Goal: Information Seeking & Learning: Learn about a topic

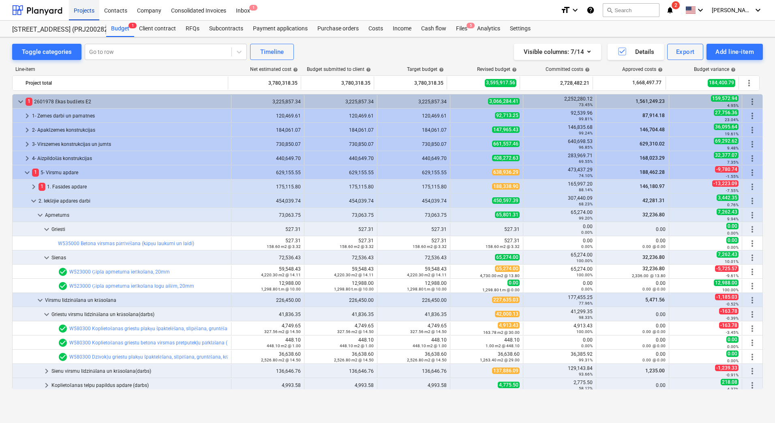
click at [85, 11] on div "Projects" at bounding box center [84, 10] width 30 height 21
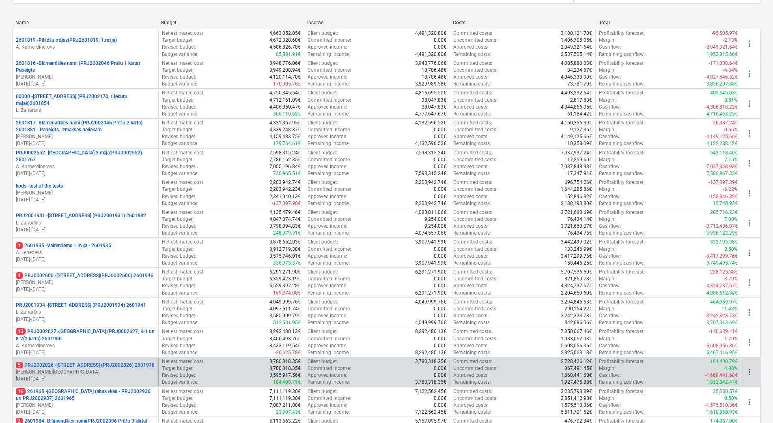
scroll to position [221, 0]
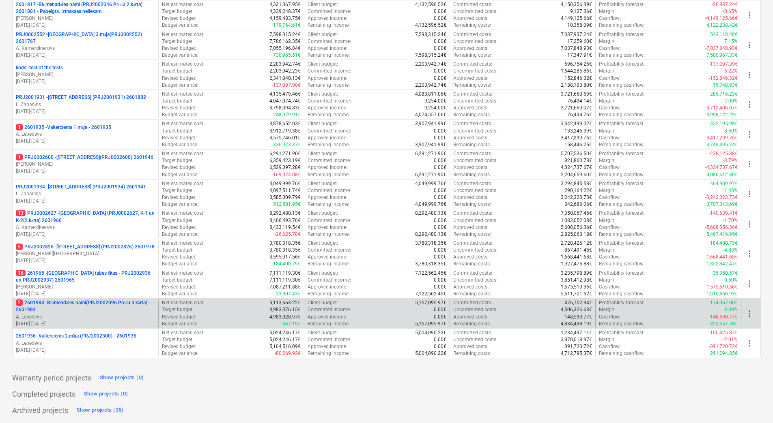
click at [109, 302] on p "2 2601984 - Blūmendāles nami(PRJ2002096 Prūšu 3 kārta) - 2601984" at bounding box center [85, 307] width 139 height 14
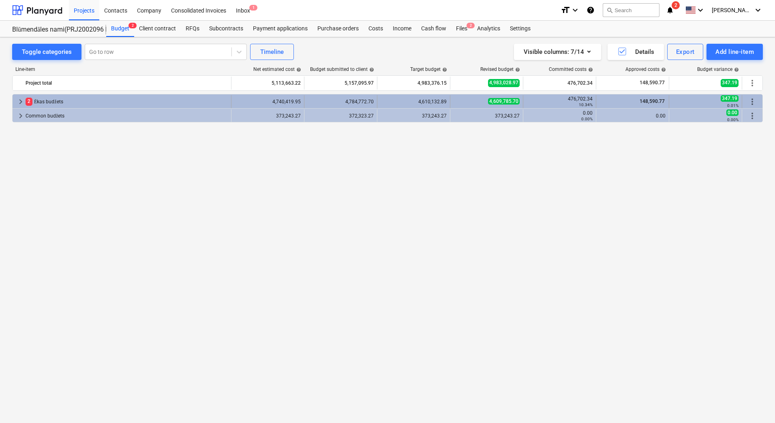
click at [73, 102] on div "2 Ēkas budžets" at bounding box center [127, 101] width 202 height 13
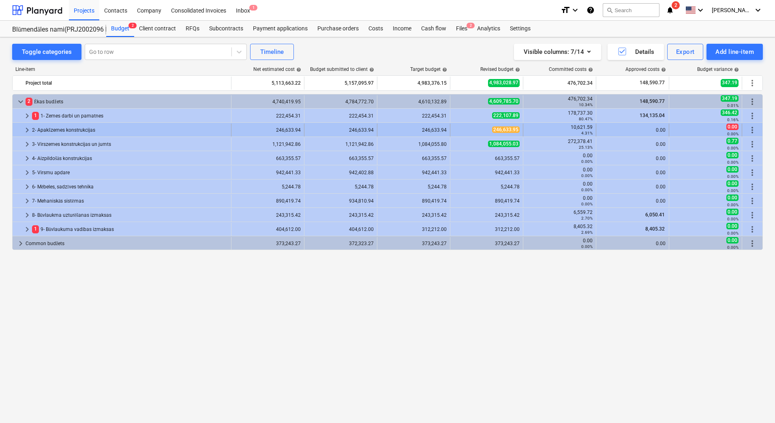
click at [80, 133] on div "2- Apakšzemes konstrukcijas" at bounding box center [130, 130] width 196 height 13
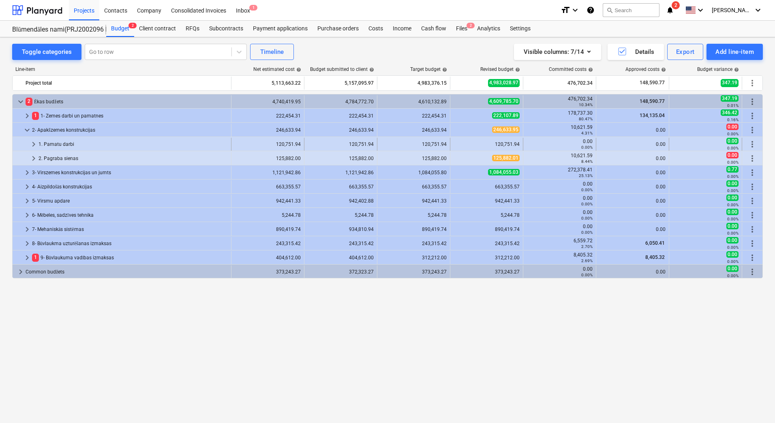
click at [72, 143] on div "1. Pamatu darbi" at bounding box center [133, 144] width 189 height 13
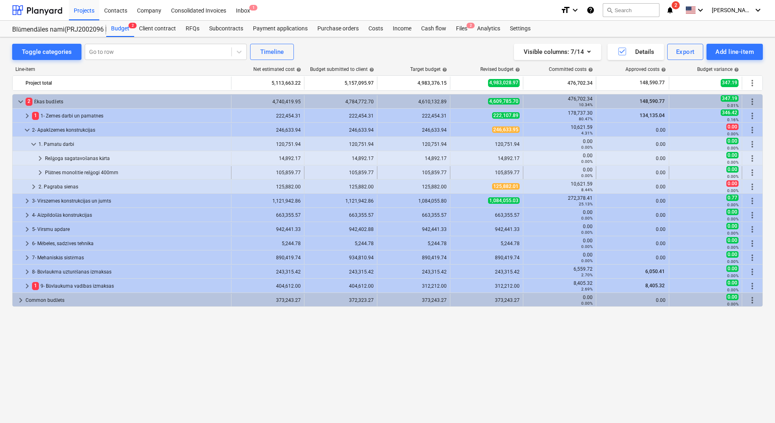
click at [65, 175] on div "Plātnes monolītie režģogi 400mm" at bounding box center [136, 172] width 183 height 13
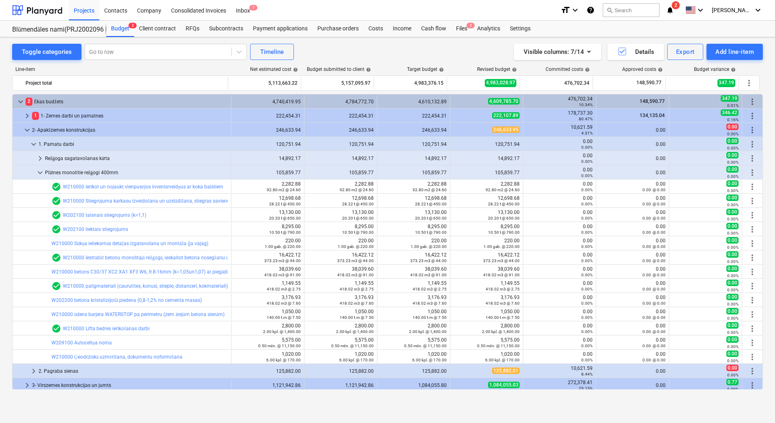
click at [5, 179] on div "Toggle categories Go to row Timeline Visible columns : 7/14 Details Export Add …" at bounding box center [387, 221] width 775 height 369
click at [10, 195] on div "Toggle categories Go to row Timeline Visible columns : 7/14 Details Export Add …" at bounding box center [387, 221] width 775 height 369
click at [73, 117] on div "1 1- Zemes darbi un pamatnes" at bounding box center [130, 115] width 196 height 13
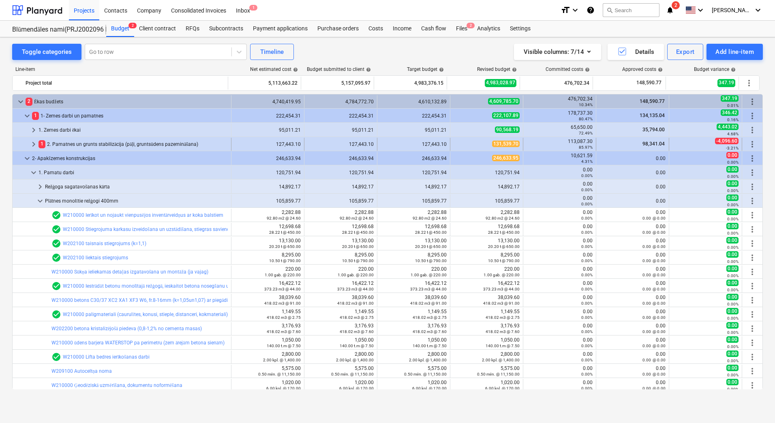
click at [80, 145] on div "1 2. Pamatnes un grunts stabilizācija (pāļi, gruntsūdens pazemināšana)" at bounding box center [133, 144] width 189 height 13
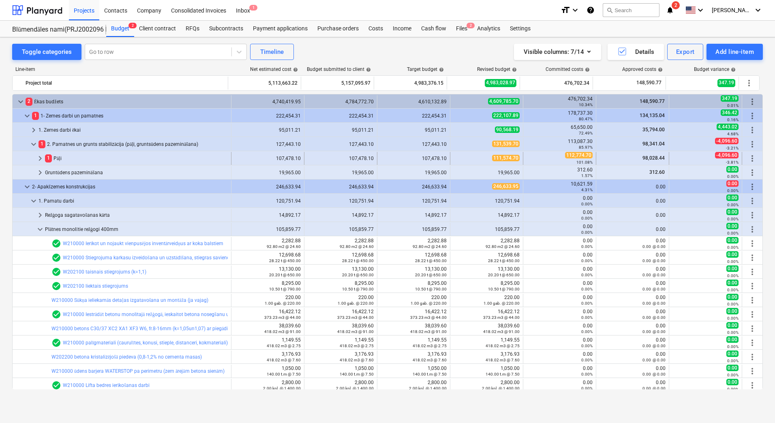
click at [82, 156] on div "1 Pāļi" at bounding box center [136, 158] width 183 height 13
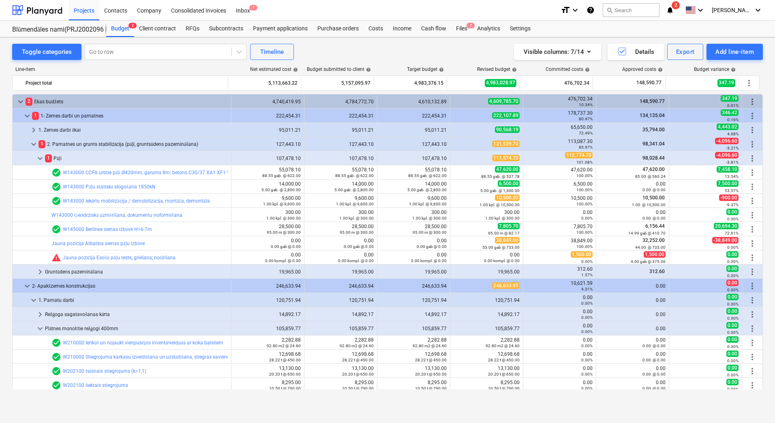
click at [82, 156] on div "1 Pāļi" at bounding box center [136, 158] width 183 height 13
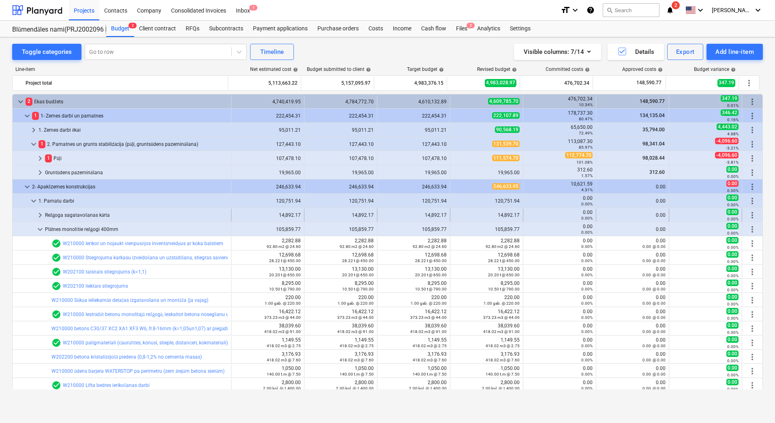
click at [112, 217] on div "Režģoga sagatavošanas kārta" at bounding box center [136, 215] width 183 height 13
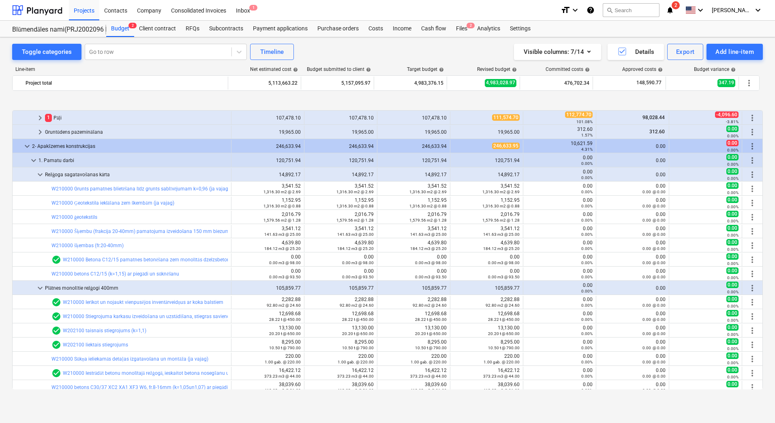
scroll to position [81, 0]
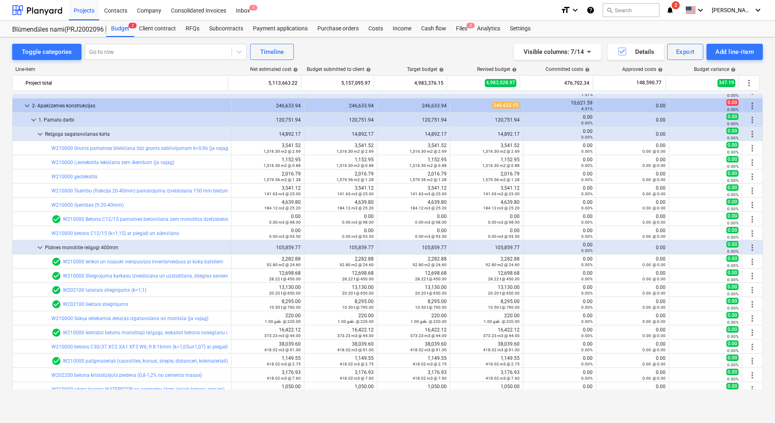
click at [8, 144] on div "Toggle categories Go to row Timeline Visible columns : 7/14 Details Export Add …" at bounding box center [387, 221] width 775 height 369
click at [5, 141] on div "Toggle categories Go to row Timeline Visible columns : 7/14 Details Export Add …" at bounding box center [387, 221] width 775 height 369
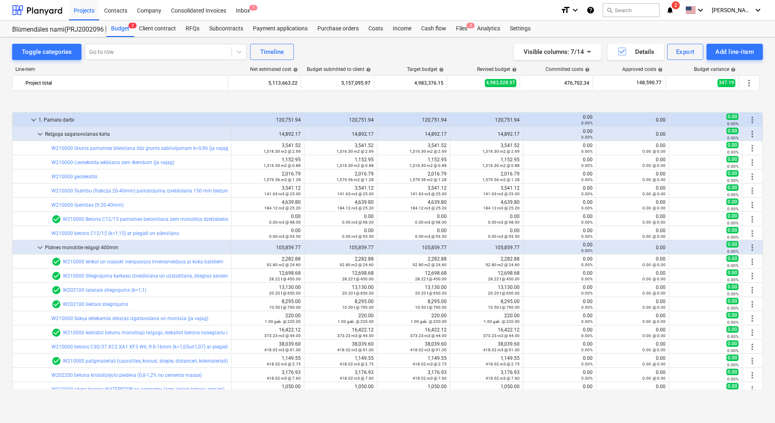
scroll to position [162, 0]
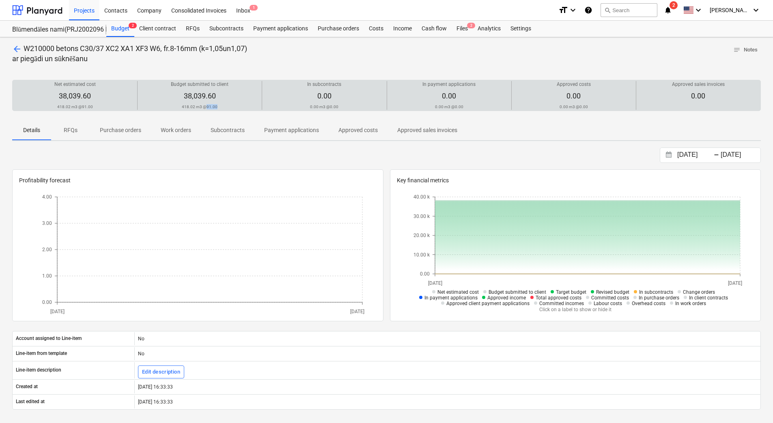
drag, startPoint x: 219, startPoint y: 107, endPoint x: 208, endPoint y: 107, distance: 11.8
click at [208, 107] on div "Budget submitted to client 38,039.60 418.02 m3 @ 91.00" at bounding box center [200, 95] width 118 height 28
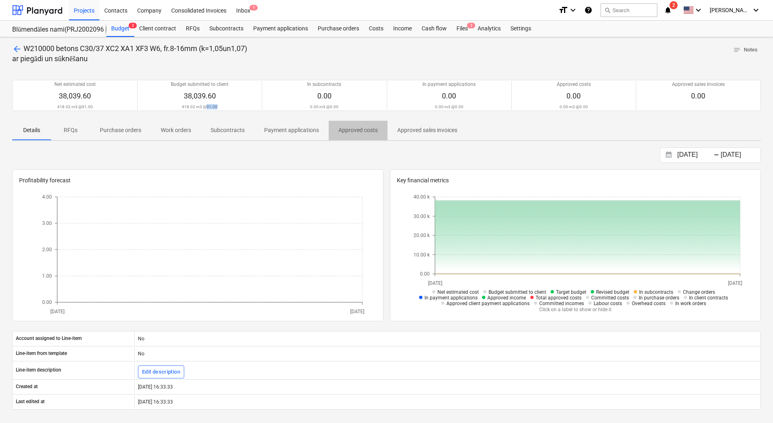
click at [354, 132] on p "Approved costs" at bounding box center [357, 130] width 39 height 9
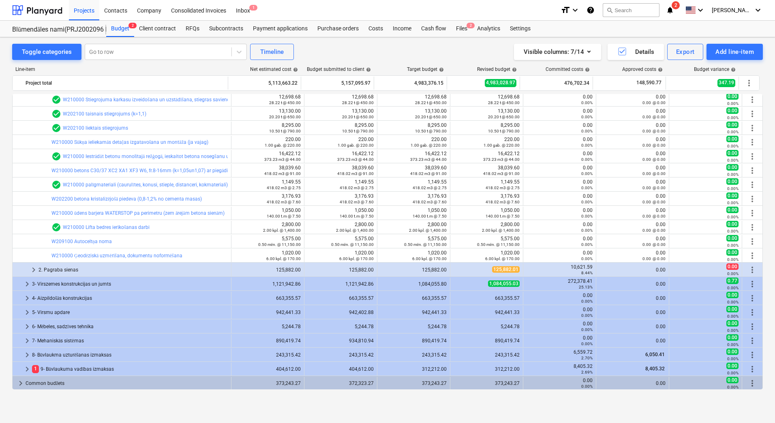
scroll to position [258, 0]
click at [32, 269] on span "keyboard_arrow_right" at bounding box center [34, 270] width 10 height 10
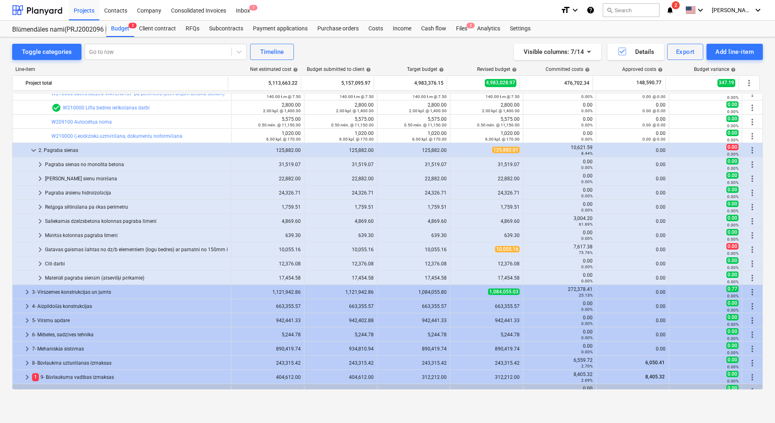
scroll to position [380, 0]
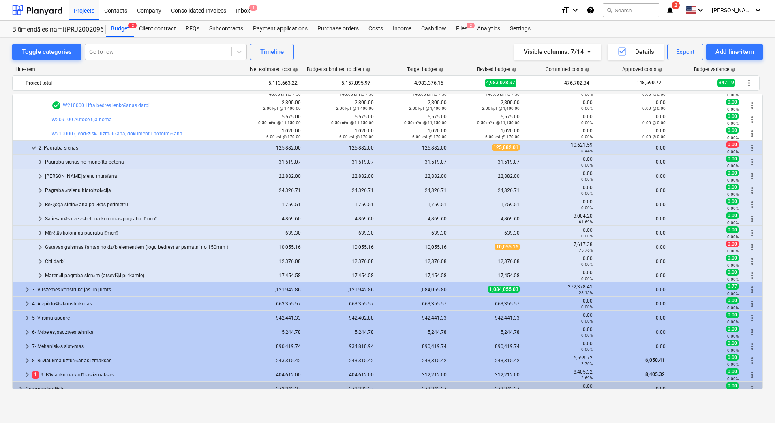
click at [38, 163] on span "keyboard_arrow_right" at bounding box center [40, 162] width 10 height 10
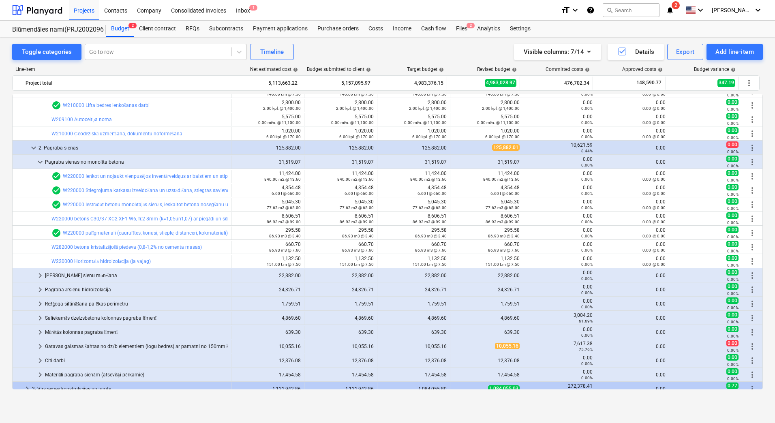
click at [9, 235] on div "Toggle categories Go to row Timeline Visible columns : 7/14 Details Export Add …" at bounding box center [387, 221] width 775 height 369
click at [8, 220] on div "Toggle categories Go to row Timeline Visible columns : 7/14 Details Export Add …" at bounding box center [387, 221] width 775 height 369
click at [9, 162] on div "Toggle categories Go to row Timeline Visible columns : 7/14 Details Export Add …" at bounding box center [387, 221] width 775 height 369
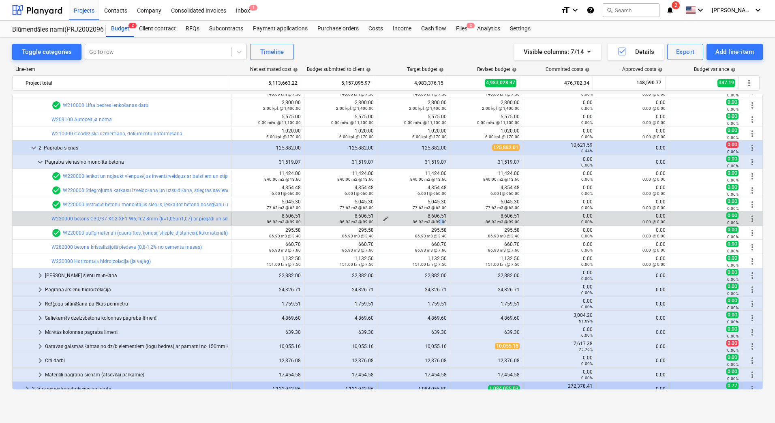
drag, startPoint x: 437, startPoint y: 221, endPoint x: 443, endPoint y: 221, distance: 5.7
click at [443, 221] on small "86.93 m3 @ 99.00" at bounding box center [430, 222] width 34 height 4
drag, startPoint x: 443, startPoint y: 221, endPoint x: 435, endPoint y: 223, distance: 8.3
click at [435, 223] on small "86.93 m3 @ 99.00" at bounding box center [430, 222] width 34 height 4
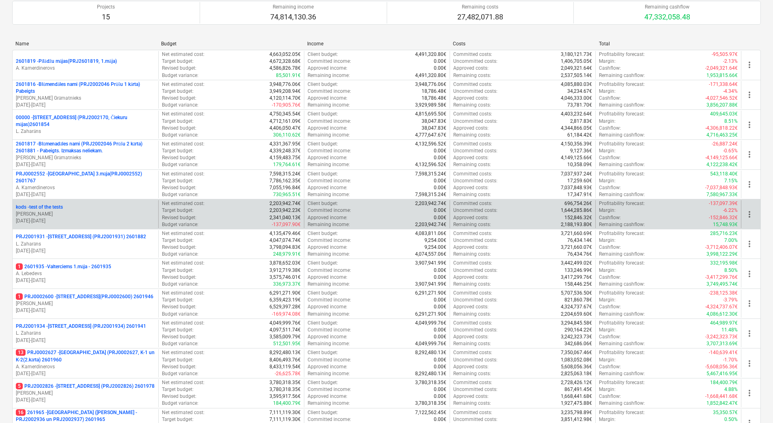
scroll to position [221, 0]
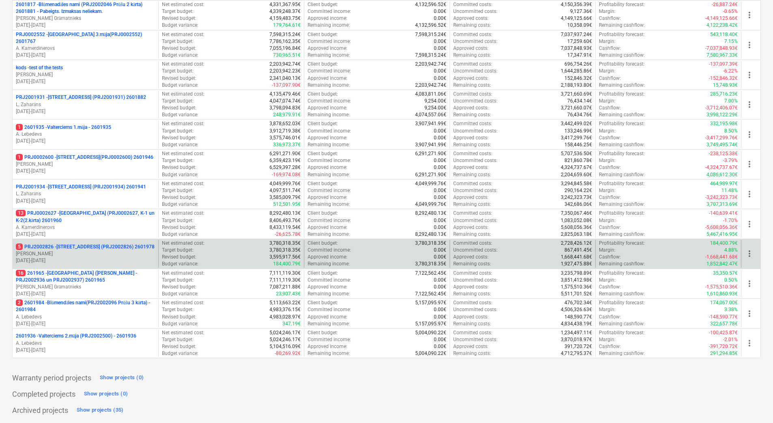
click at [86, 248] on p "5 PRJ2002826 - Stendes iela 8, E2 (PRJ2002826) 2601978" at bounding box center [85, 247] width 139 height 7
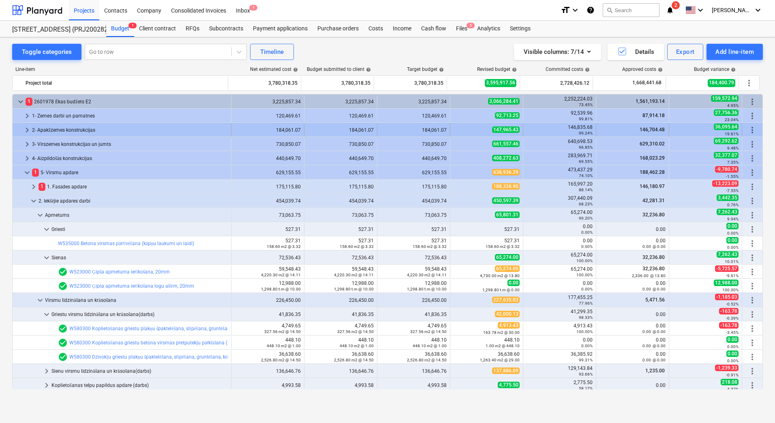
click at [27, 127] on span "keyboard_arrow_right" at bounding box center [27, 130] width 10 height 10
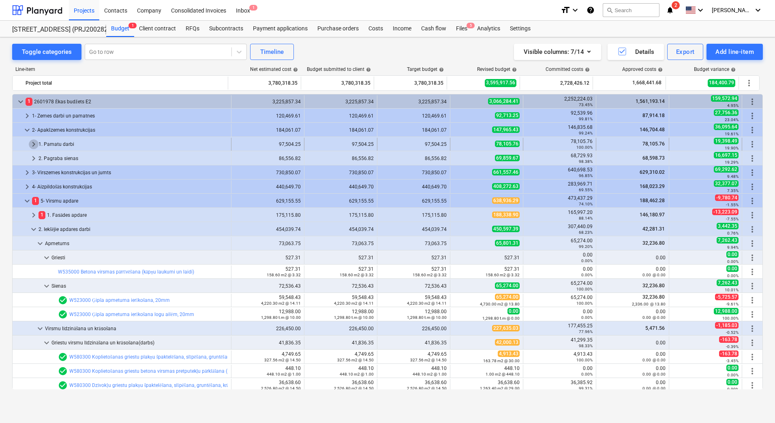
click at [29, 140] on span "keyboard_arrow_right" at bounding box center [34, 145] width 10 height 10
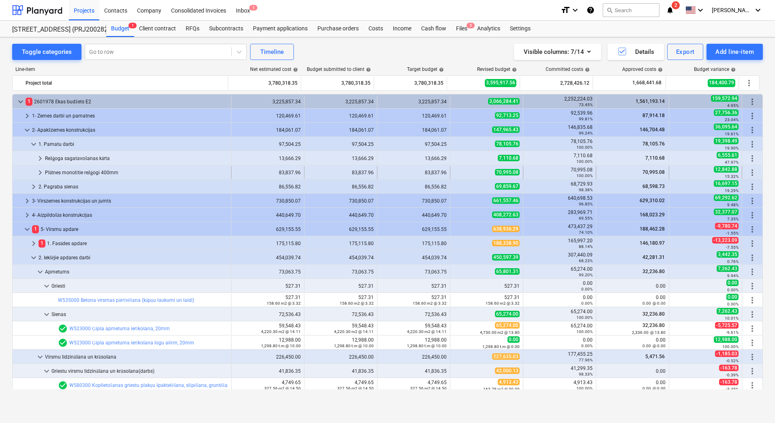
click at [73, 174] on div "Plātnes monolītie režģogi 400mm" at bounding box center [136, 172] width 183 height 13
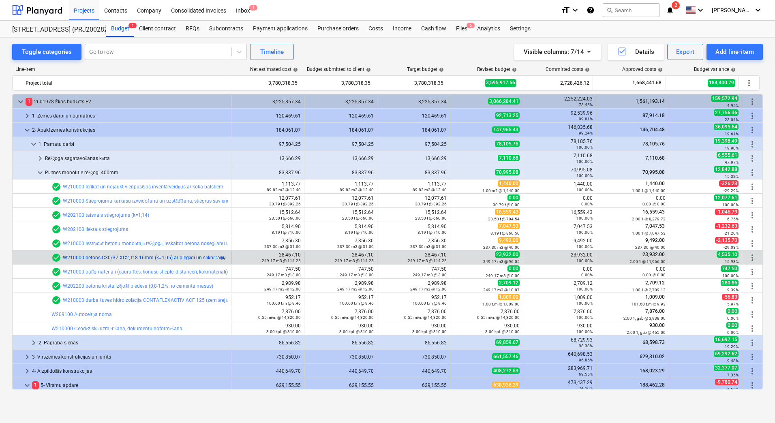
click at [132, 258] on link "W210000 betons C30/37 XC2, fr.8-16mm (k=1,05) ar piegādi un sūknēšanu" at bounding box center [144, 258] width 163 height 6
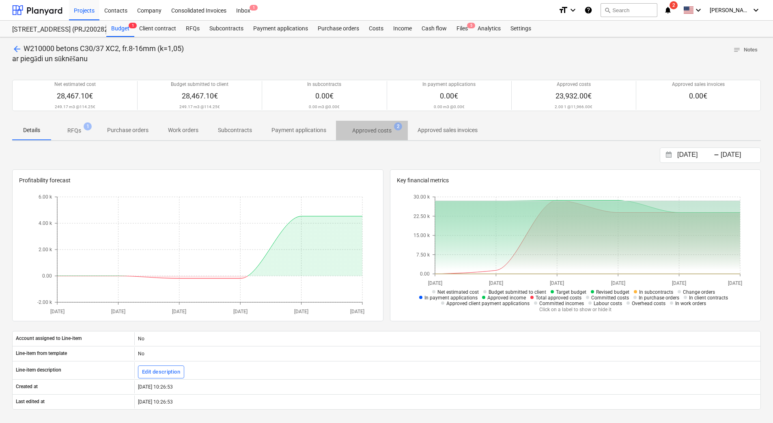
click at [365, 133] on p "Approved costs" at bounding box center [371, 131] width 39 height 9
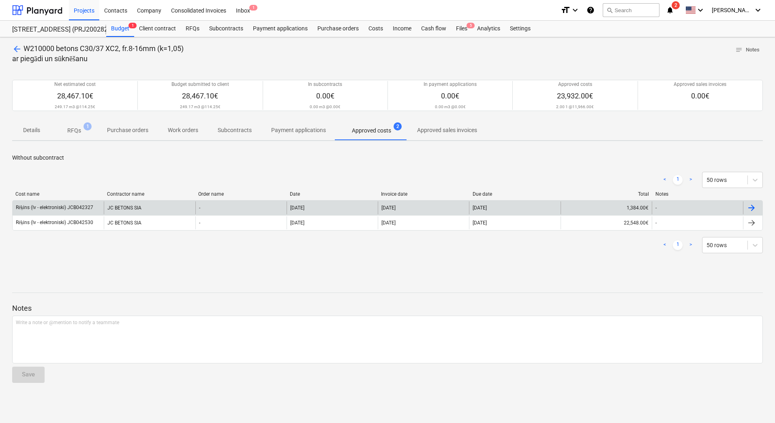
click at [77, 204] on div "Rēķins (lv - elektroniski) JCB042327" at bounding box center [58, 208] width 91 height 13
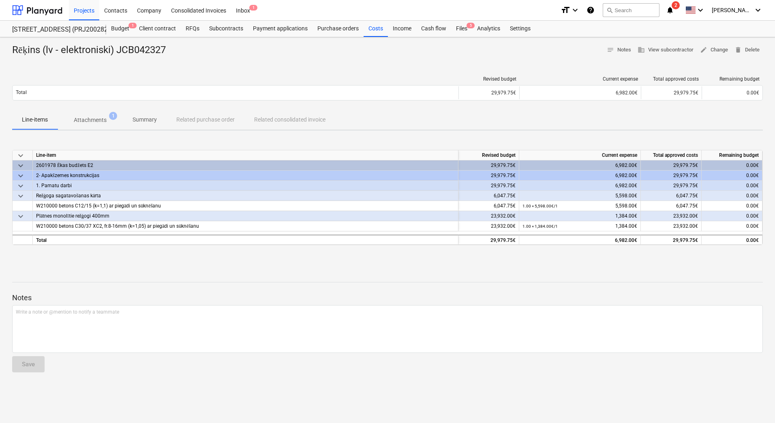
click at [81, 117] on p "Attachments" at bounding box center [90, 120] width 33 height 9
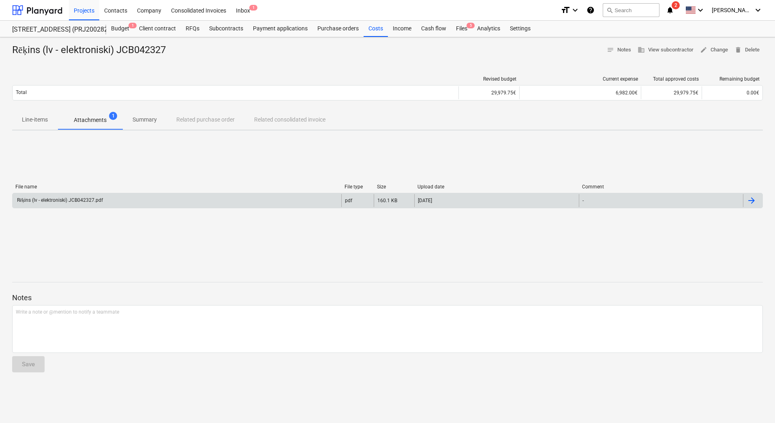
click at [64, 196] on div "Rēķins (lv - elektroniski) JCB042327.pdf" at bounding box center [177, 200] width 329 height 13
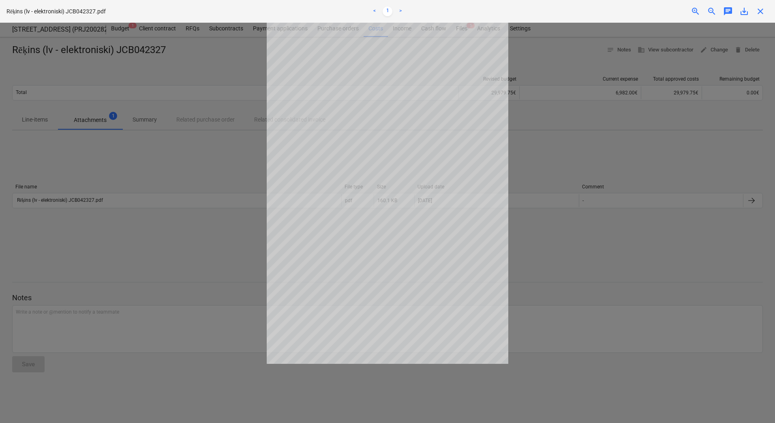
click at [692, 13] on span "zoom_in" at bounding box center [696, 11] width 10 height 10
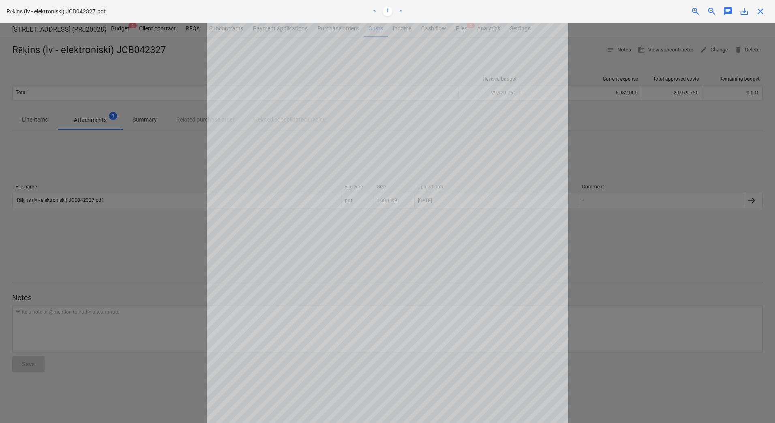
click at [694, 12] on span "zoom_in" at bounding box center [696, 11] width 10 height 10
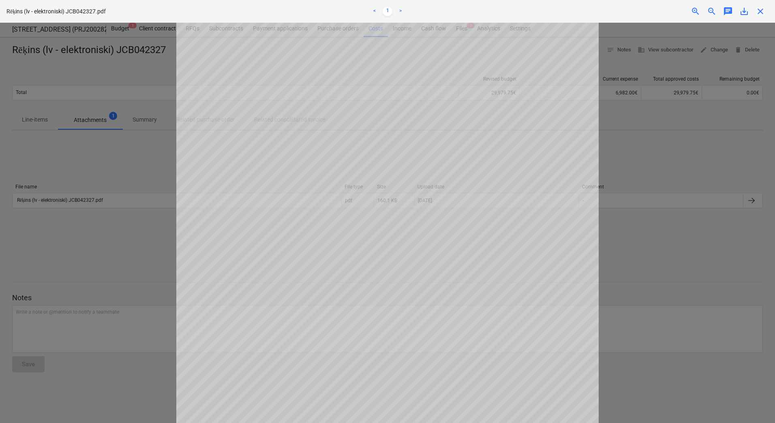
click at [135, 178] on div at bounding box center [387, 223] width 775 height 401
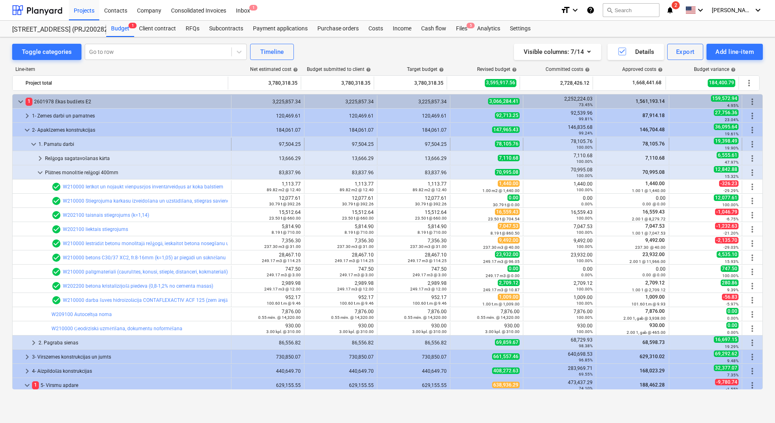
click at [35, 147] on span "keyboard_arrow_down" at bounding box center [34, 145] width 10 height 10
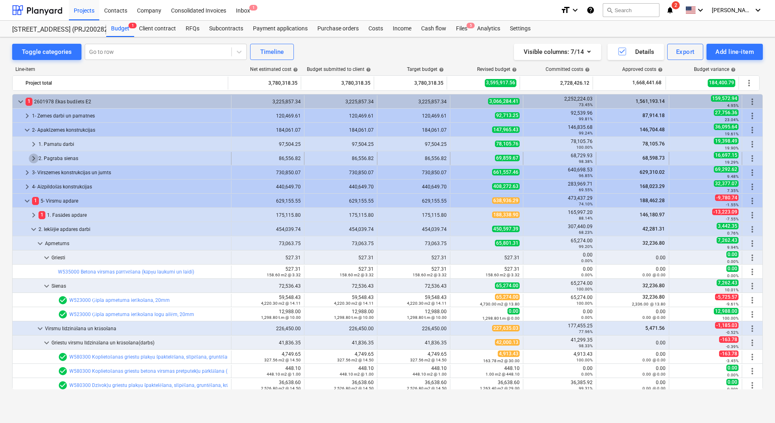
click at [34, 159] on span "keyboard_arrow_right" at bounding box center [34, 159] width 10 height 10
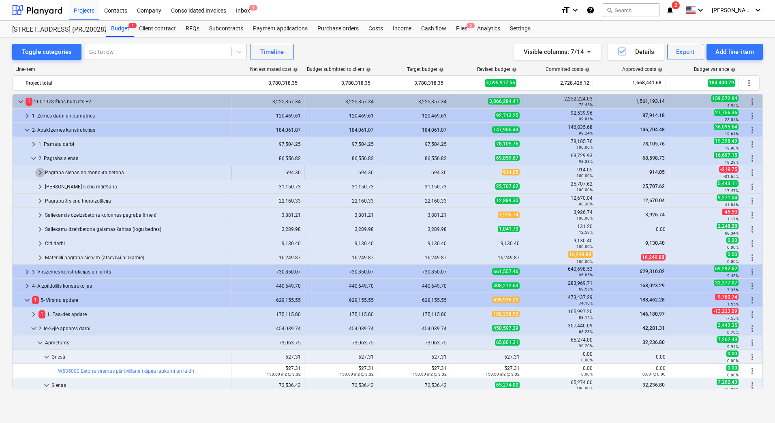
click at [38, 173] on span "keyboard_arrow_right" at bounding box center [40, 173] width 10 height 10
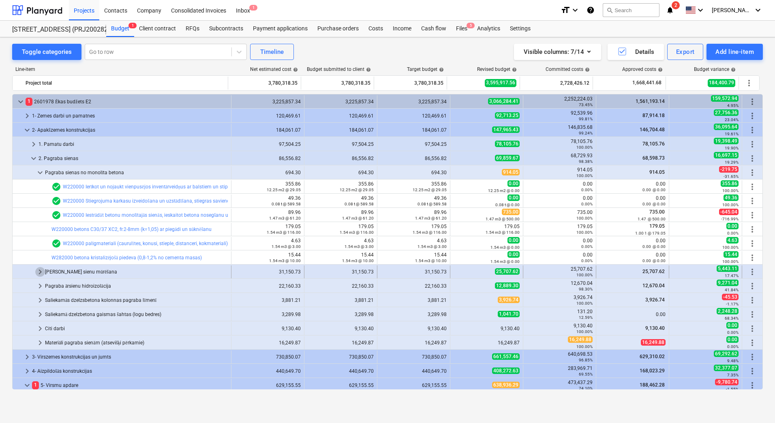
click at [40, 275] on span "keyboard_arrow_right" at bounding box center [40, 272] width 10 height 10
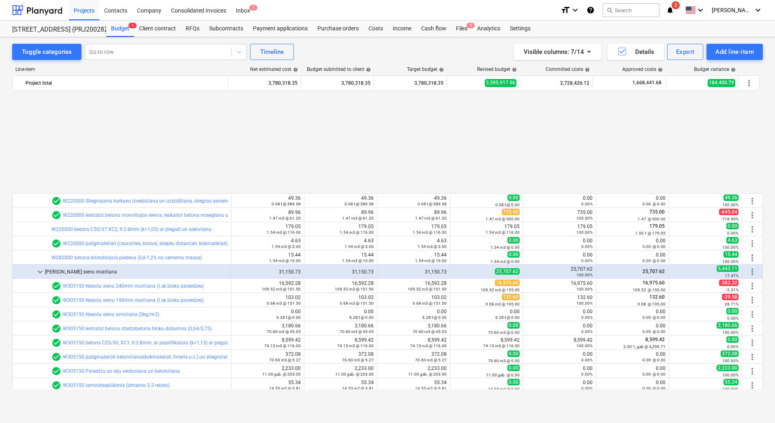
scroll to position [122, 0]
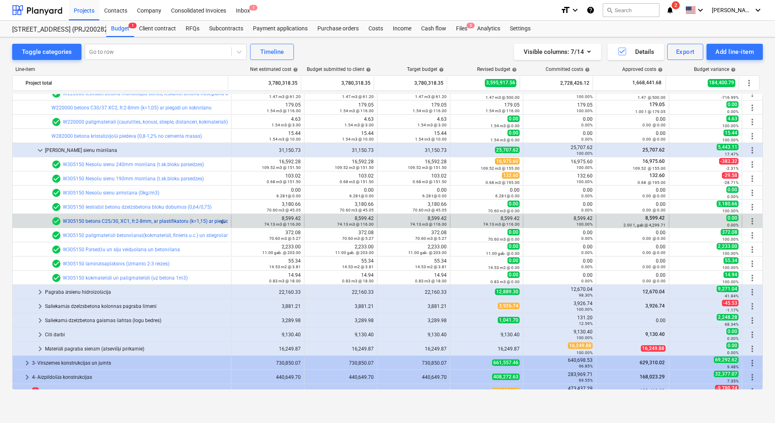
click at [142, 222] on link "W305150 betons C25/30, XC1, fr.2-8mm, ar plastifikatoru (k=1,15) ar piegādi un …" at bounding box center [162, 222] width 198 height 6
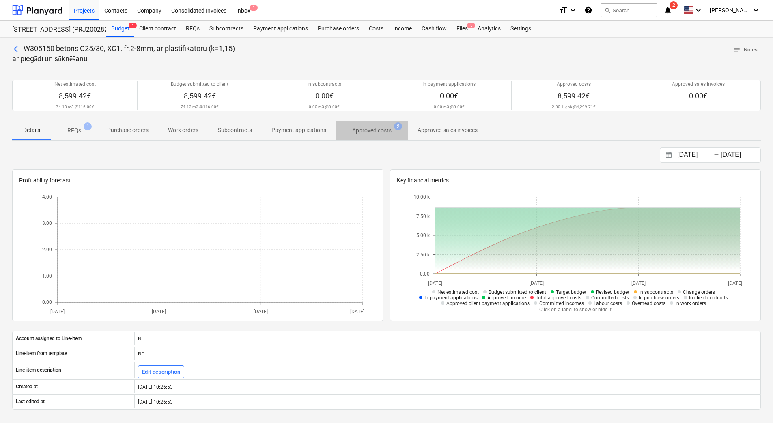
click at [369, 129] on p "Approved costs" at bounding box center [371, 131] width 39 height 9
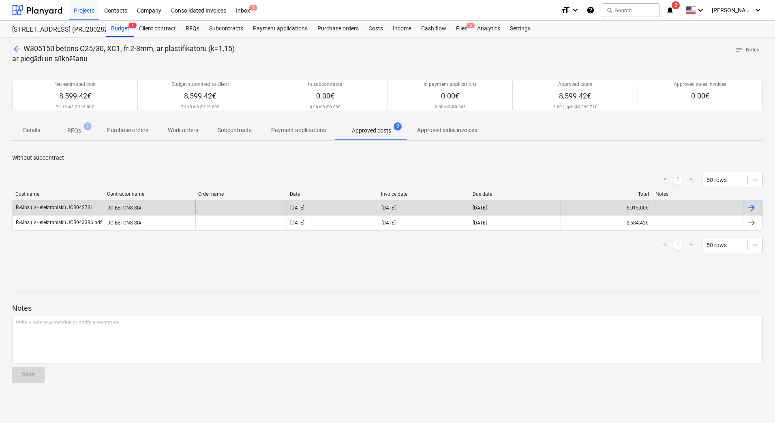
click at [60, 212] on div "Rēķins (lv - elektroniski) JCB042731" at bounding box center [58, 208] width 91 height 13
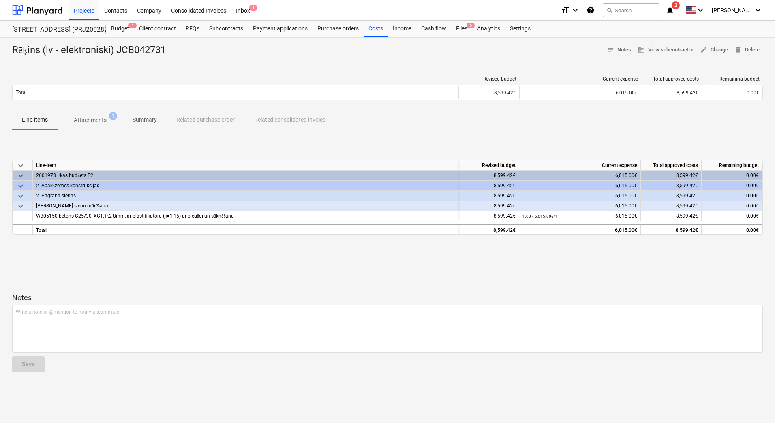
click at [90, 116] on p "Attachments" at bounding box center [90, 120] width 33 height 9
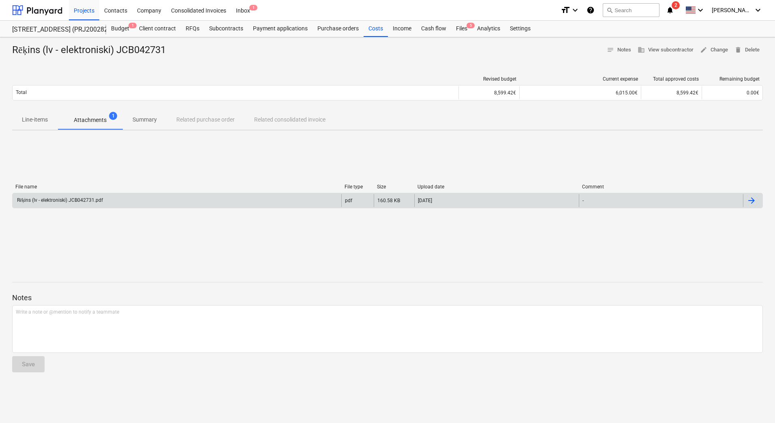
click at [98, 196] on div "Rēķins (lv - elektroniski) JCB042731.pdf" at bounding box center [177, 200] width 329 height 13
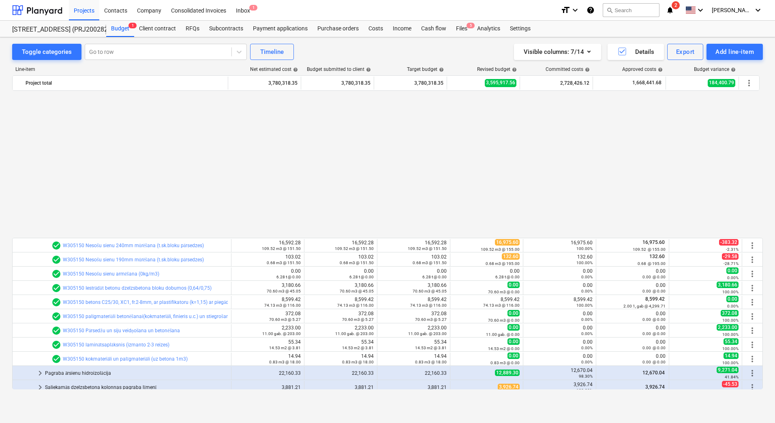
scroll to position [203, 0]
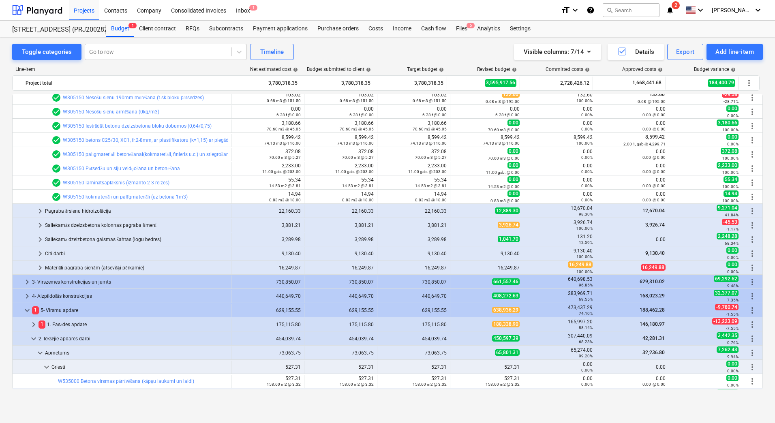
click at [4, 223] on div "Toggle categories Go to row Timeline Visible columns : 7/14 Details Export Add …" at bounding box center [387, 221] width 775 height 369
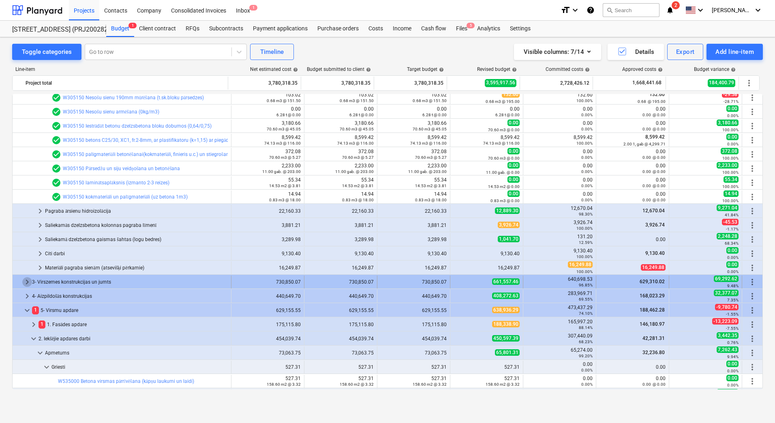
click at [28, 282] on span "keyboard_arrow_right" at bounding box center [27, 282] width 10 height 10
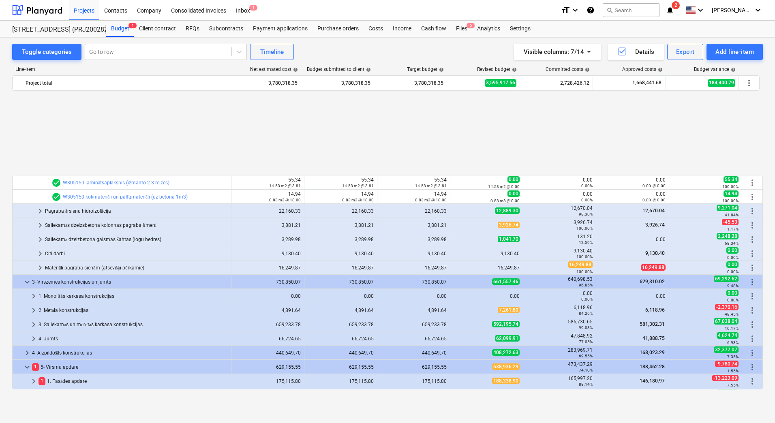
scroll to position [324, 0]
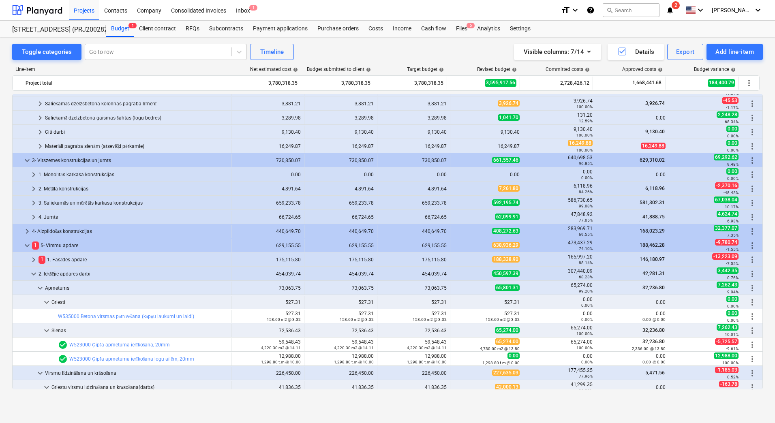
click at [4, 198] on div "Toggle categories Go to row Timeline Visible columns : 7/14 Details Export Add …" at bounding box center [387, 221] width 775 height 369
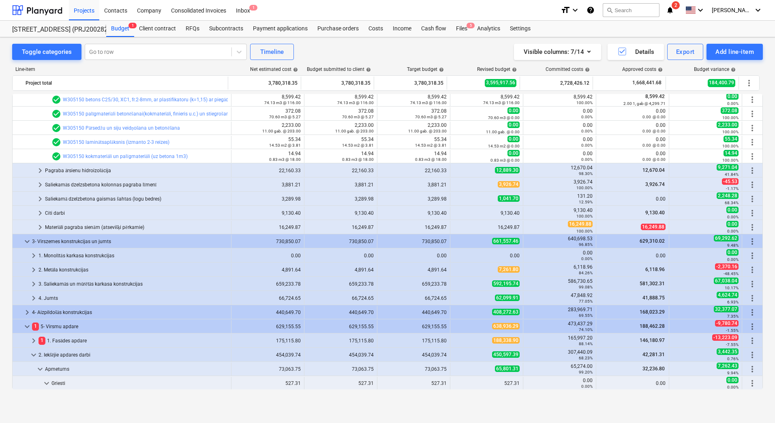
scroll to position [203, 0]
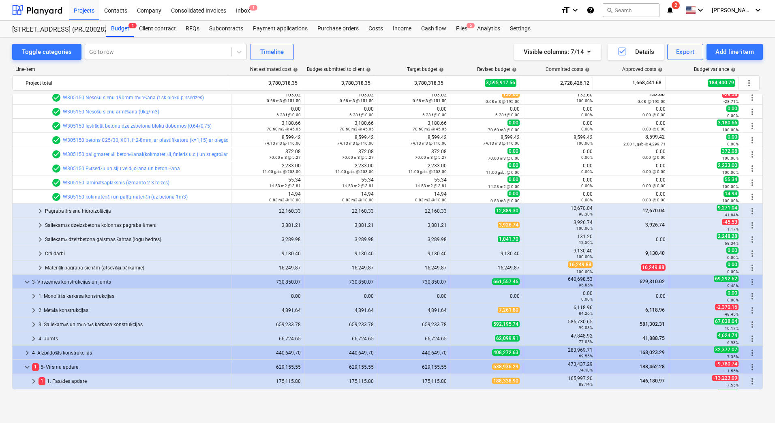
click at [10, 199] on div "Toggle categories Go to row Timeline Visible columns : 7/14 Details Export Add …" at bounding box center [387, 221] width 775 height 369
click at [6, 198] on div "Toggle categories Go to row Timeline Visible columns : 7/14 Details Export Add …" at bounding box center [387, 221] width 775 height 369
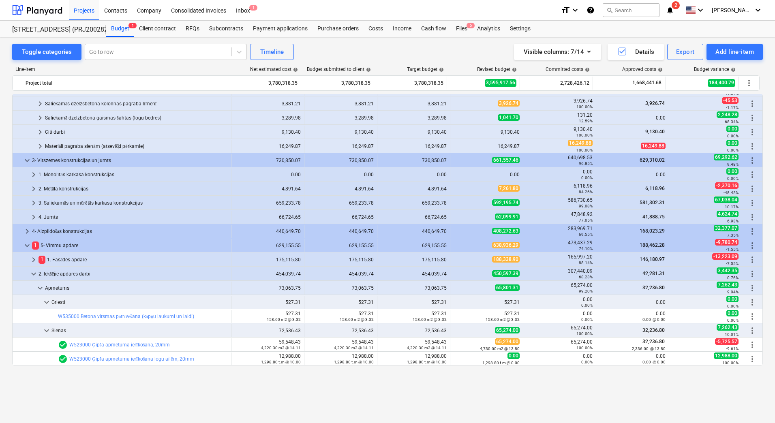
scroll to position [284, 0]
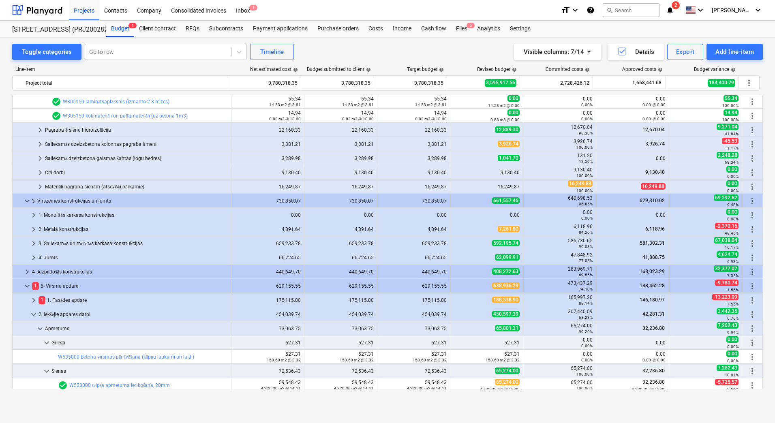
click at [649, 30] on div "Budget 1 Client contract RFQs Subcontracts Payment applications Purchase orders…" at bounding box center [434, 29] width 657 height 16
click at [179, 68] on div "Line-item" at bounding box center [120, 70] width 217 height 6
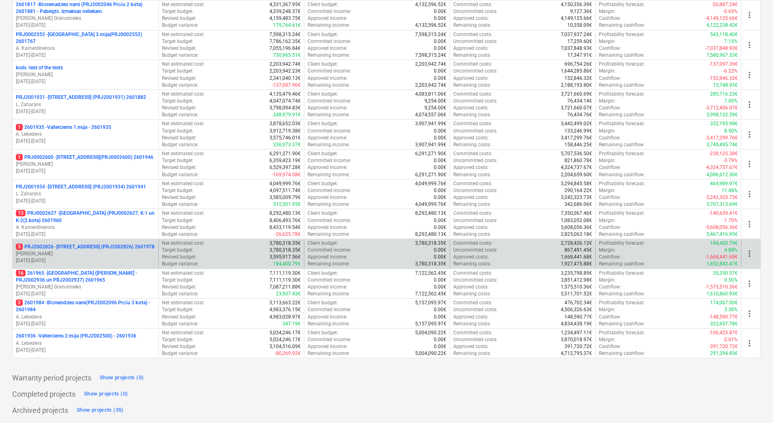
scroll to position [180, 0]
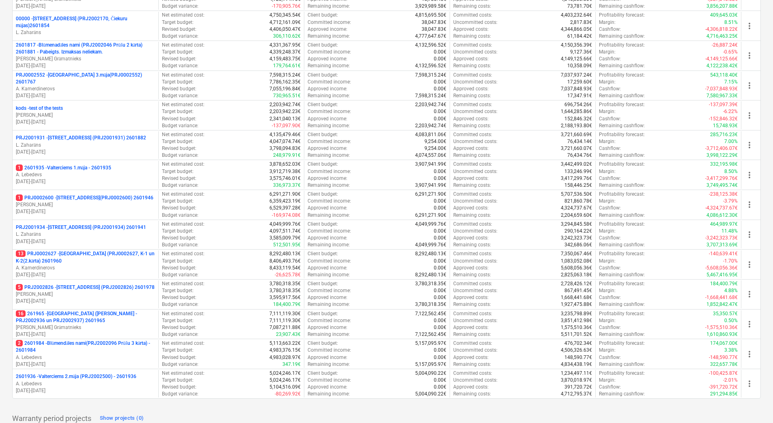
click at [7, 246] on div "Create demo project Create Project My pinned projects Show projects (0) Active …" at bounding box center [386, 152] width 773 height 624
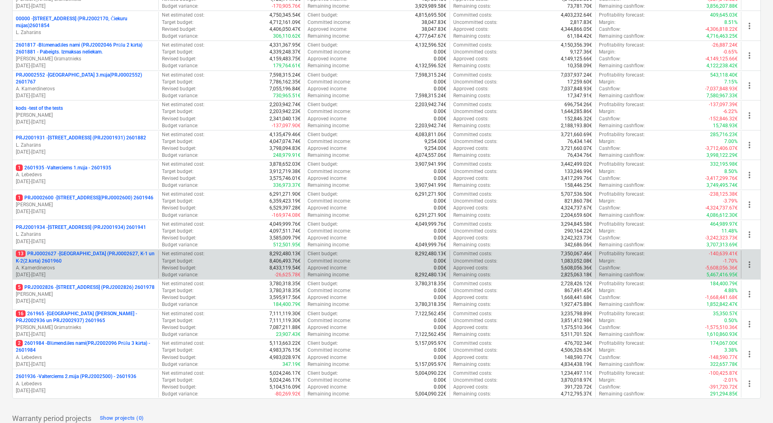
click at [60, 251] on p "13 PRJ0002627 - [GEOGRAPHIC_DATA] (PRJ0002627, K-1 un K-2(2.kārta) 2601960" at bounding box center [85, 258] width 139 height 14
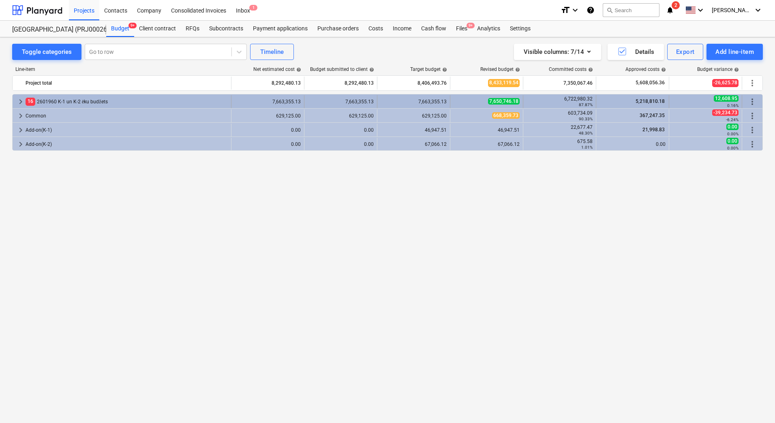
click at [47, 105] on div "16 2601960 K-1 un K-2 ēku budžets" at bounding box center [127, 101] width 202 height 13
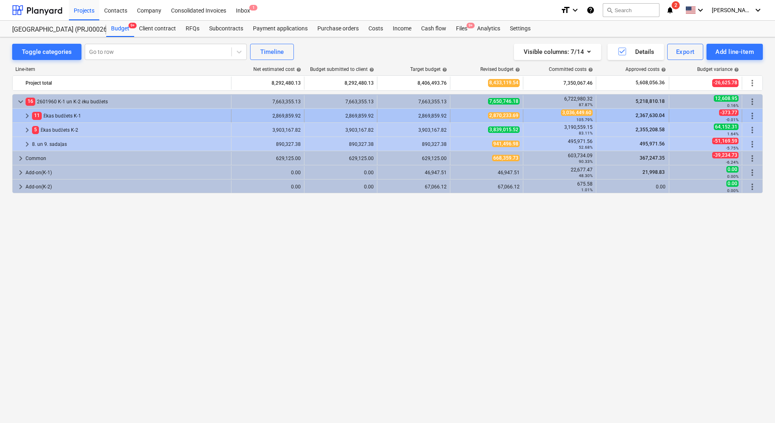
click at [50, 114] on div "11 [PERSON_NAME] budžets K-1" at bounding box center [130, 115] width 196 height 13
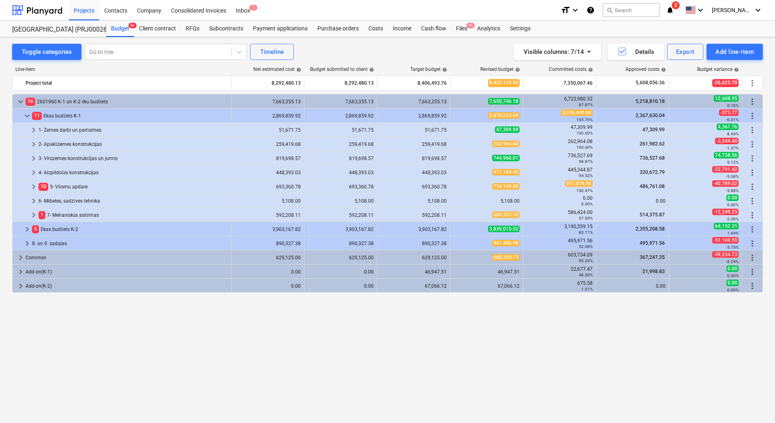
click at [8, 118] on div "Toggle categories Go to row Timeline Visible columns : 7/14 Details Export Add …" at bounding box center [387, 221] width 775 height 369
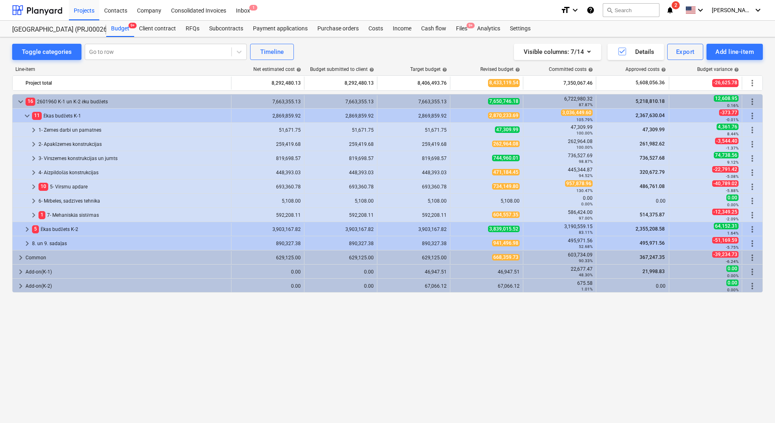
click at [7, 125] on div "Toggle categories Go to row Timeline Visible columns : 7/14 Details Export Add …" at bounding box center [387, 221] width 775 height 369
click at [32, 143] on span "keyboard_arrow_right" at bounding box center [34, 145] width 10 height 10
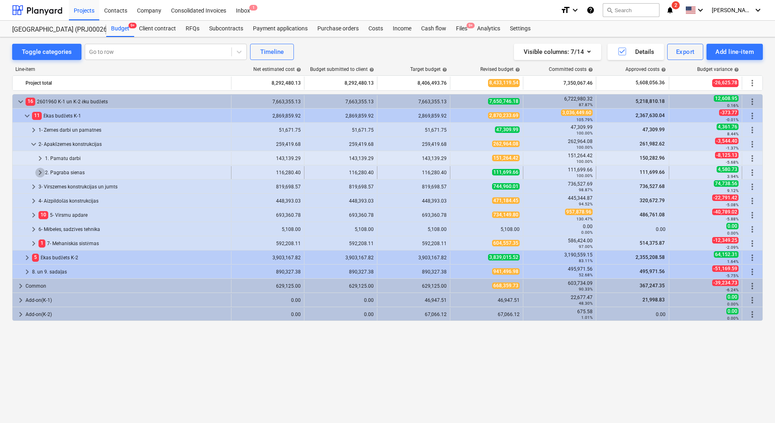
click at [37, 172] on span "keyboard_arrow_right" at bounding box center [40, 173] width 10 height 10
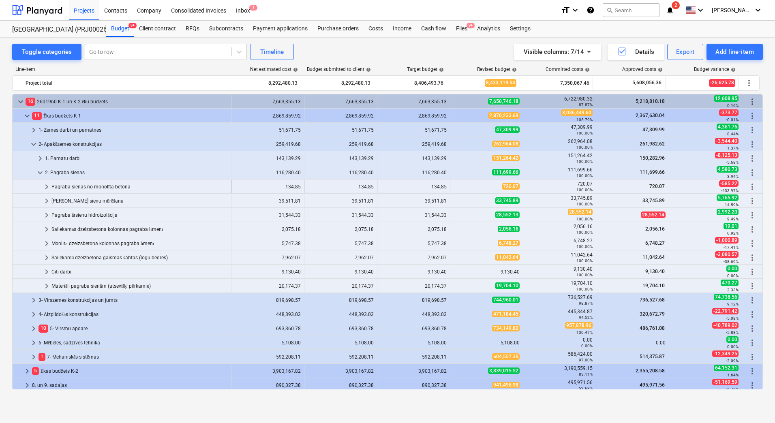
click at [101, 185] on div "Pagraba sienas no monolīta betona" at bounding box center [140, 186] width 176 height 13
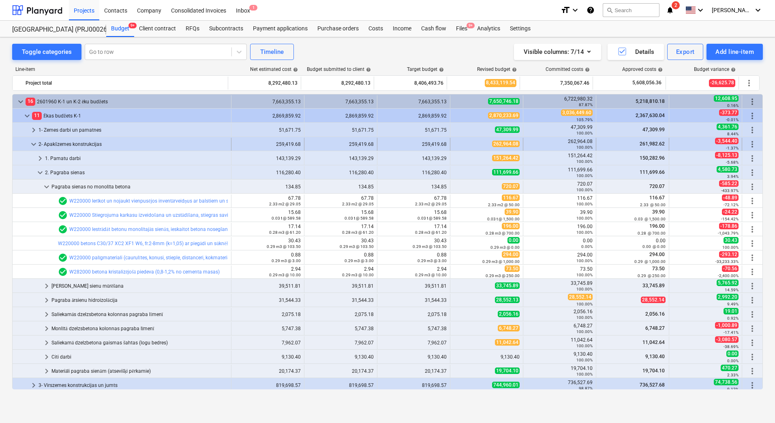
click at [32, 145] on span "keyboard_arrow_down" at bounding box center [34, 145] width 10 height 10
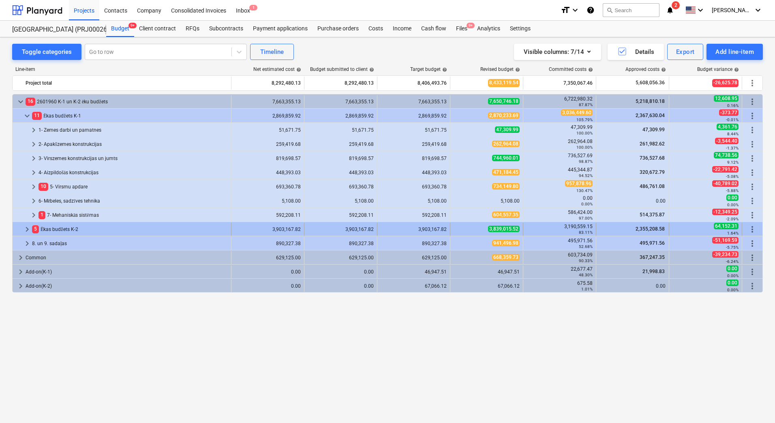
click at [25, 232] on span "keyboard_arrow_right" at bounding box center [27, 230] width 10 height 10
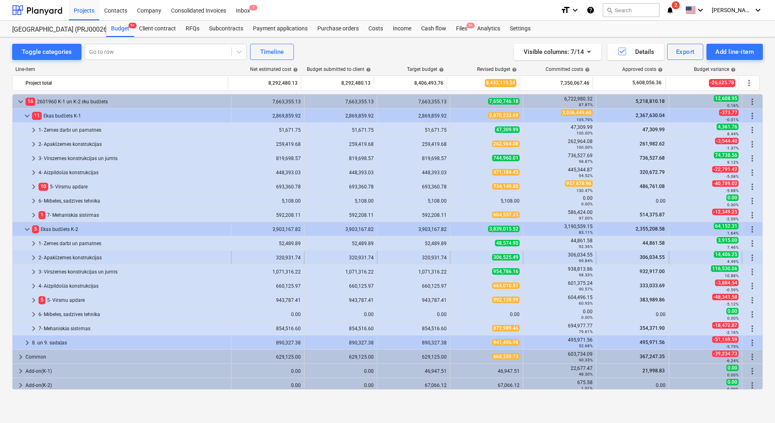
click at [33, 257] on span "keyboard_arrow_right" at bounding box center [34, 258] width 10 height 10
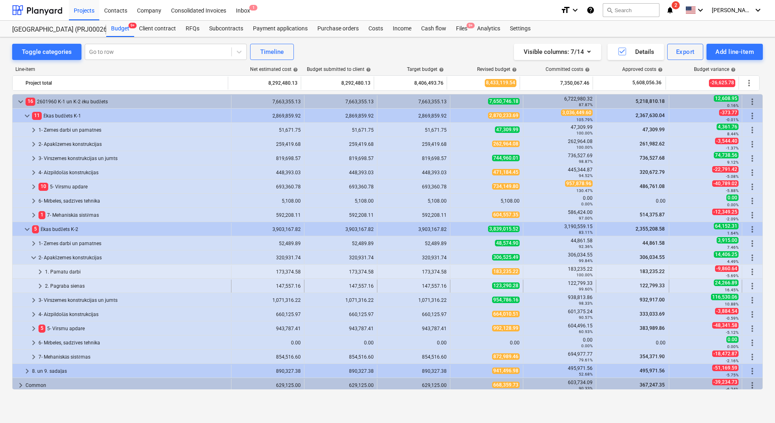
click at [39, 285] on span "keyboard_arrow_right" at bounding box center [40, 286] width 10 height 10
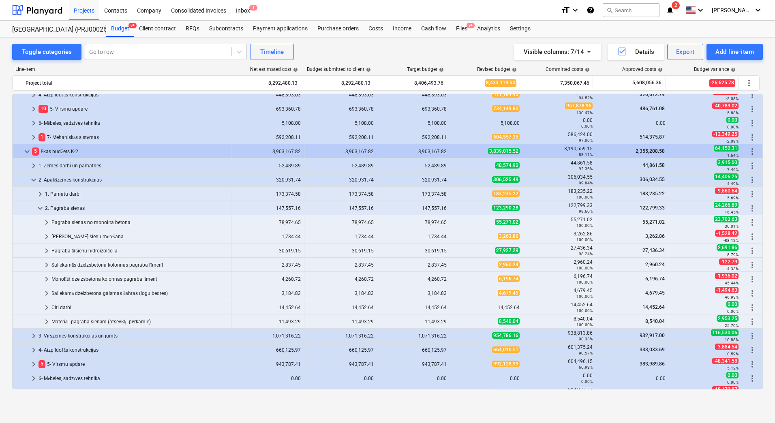
scroll to position [81, 0]
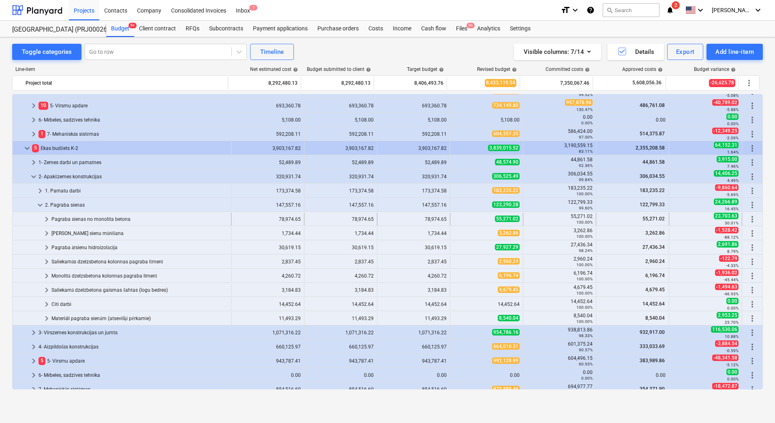
click at [97, 219] on div "Pagraba sienas no monolīta betona" at bounding box center [140, 219] width 176 height 13
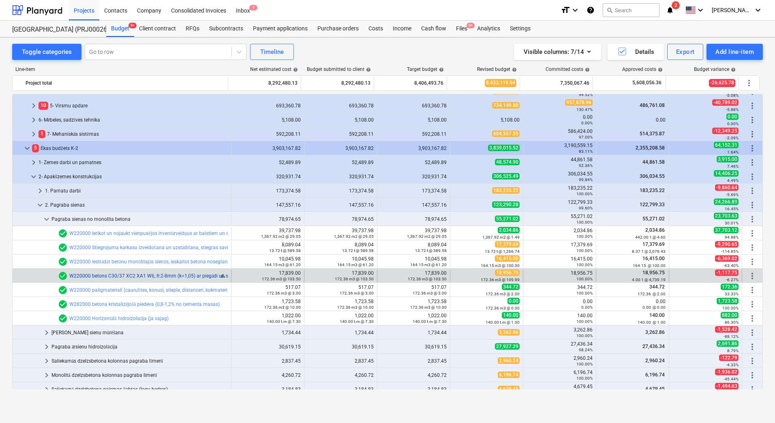
click at [144, 274] on link "W220000 betons C30/37 XC2 XA1 W6, fr.2-8mm (k=1,05) ar piegādi un sūknēšanu" at bounding box center [158, 276] width 179 height 6
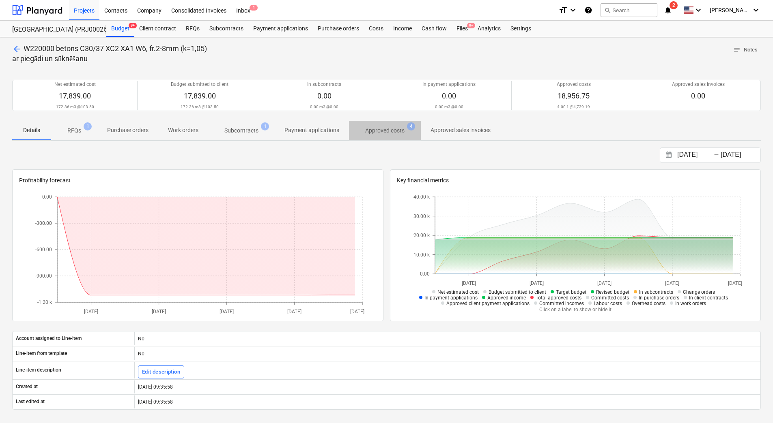
click at [389, 128] on p "Approved costs" at bounding box center [384, 131] width 39 height 9
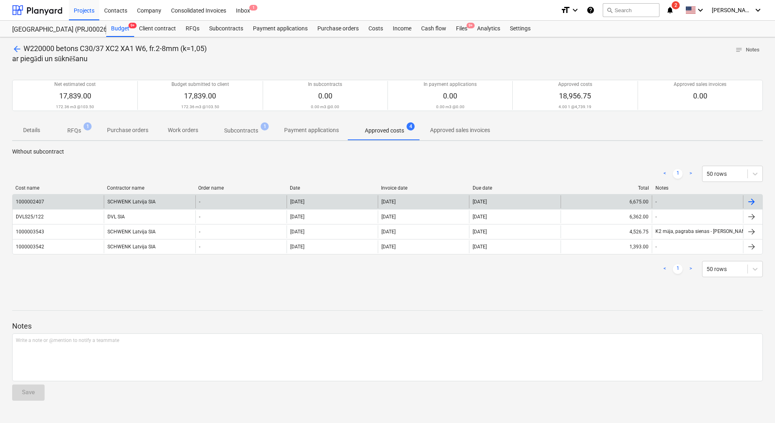
click at [330, 197] on div "[DATE]" at bounding box center [332, 201] width 91 height 13
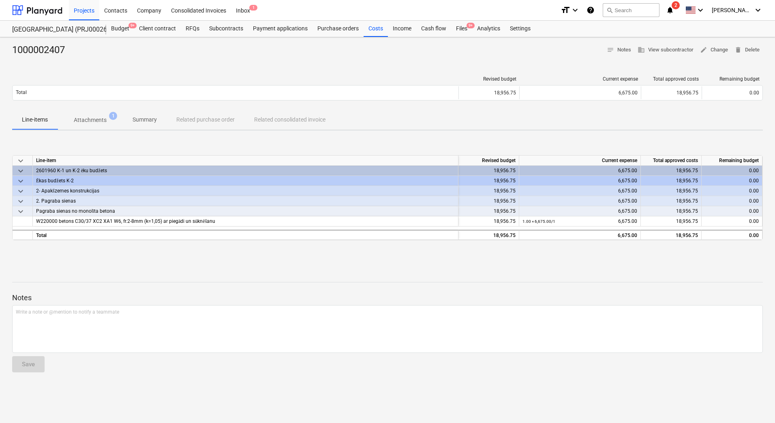
click at [103, 126] on span "Attachments 1" at bounding box center [90, 120] width 65 height 15
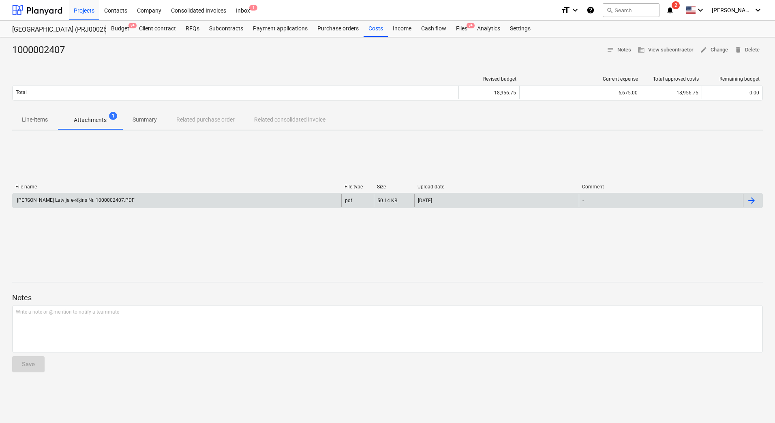
click at [97, 195] on div "[PERSON_NAME] Latvija e-rēķins Nr. 1000002407.PDF" at bounding box center [177, 200] width 329 height 13
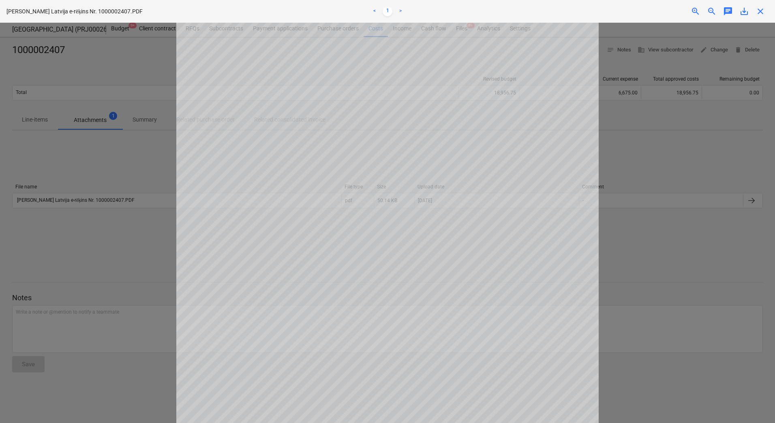
scroll to position [122, 0]
